Goal: Find specific page/section: Find specific page/section

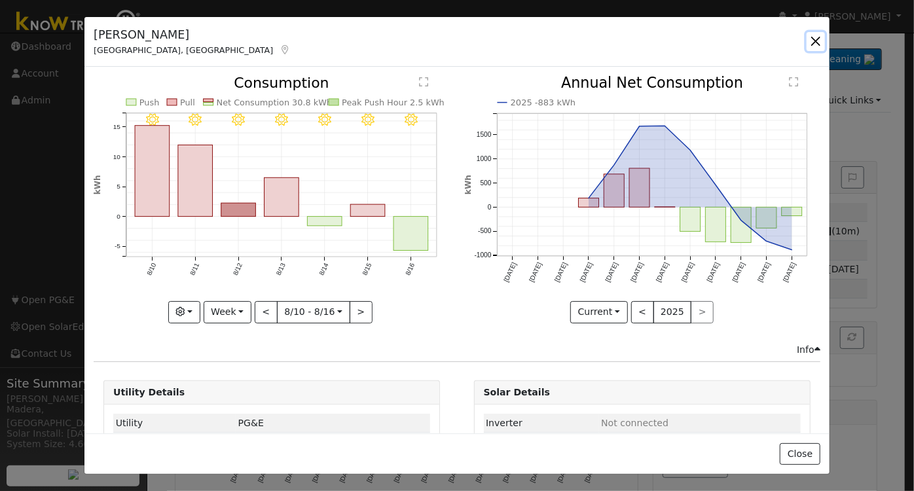
click at [817, 42] on button "button" at bounding box center [816, 41] width 18 height 18
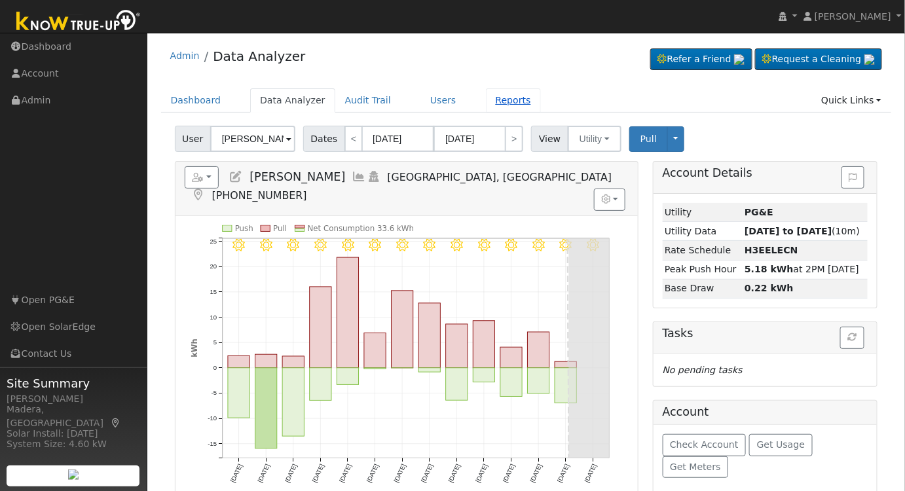
click at [486, 100] on link "Reports" at bounding box center [513, 100] width 55 height 24
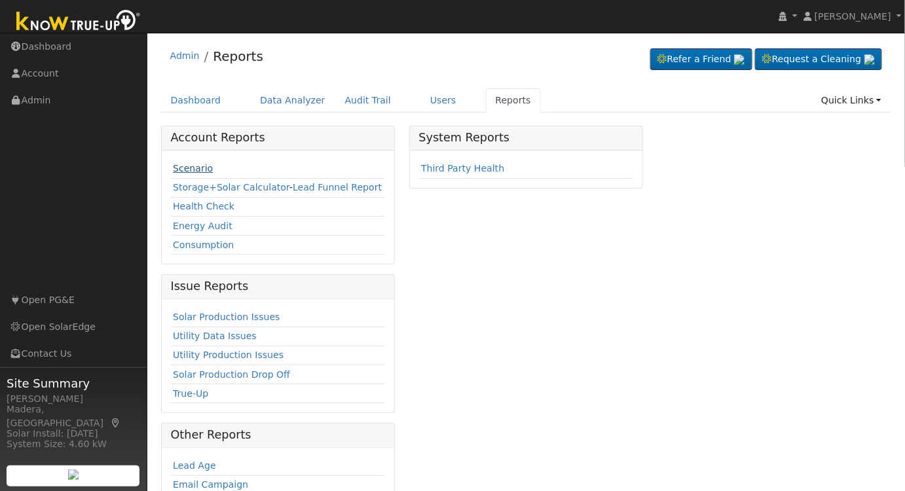
click at [195, 167] on link "Scenario" at bounding box center [193, 168] width 40 height 10
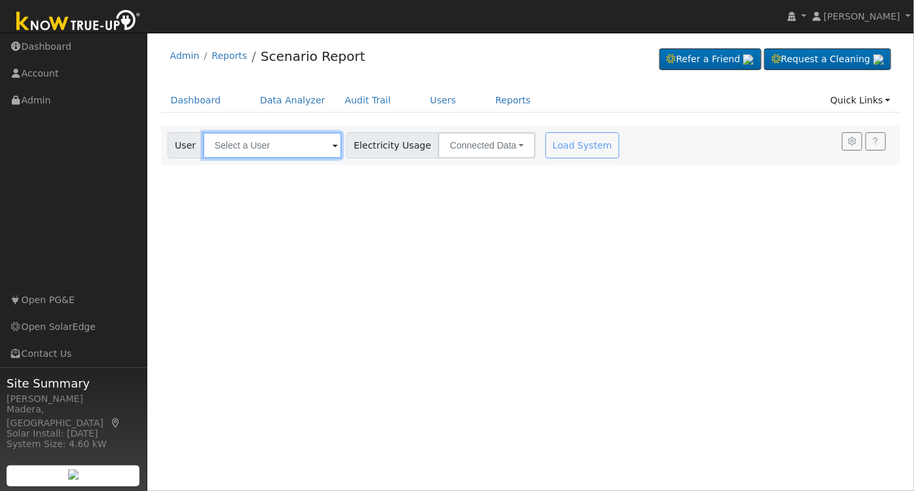
click at [265, 149] on input "text" at bounding box center [272, 145] width 139 height 26
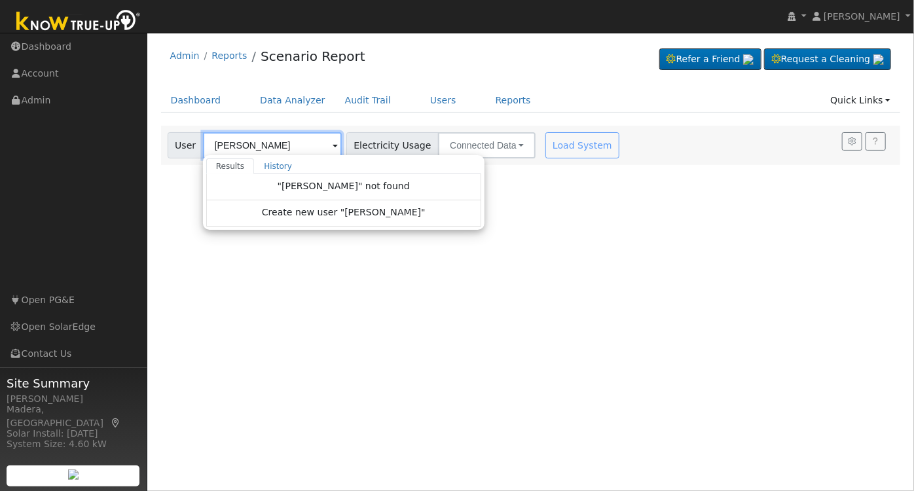
type input "[PERSON_NAME]"
click at [542, 287] on div "User Profile First name Last name Email Email Notifications No Emails No Emails…" at bounding box center [530, 262] width 767 height 458
